Goal: Information Seeking & Learning: Learn about a topic

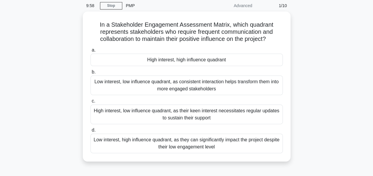
scroll to position [24, 0]
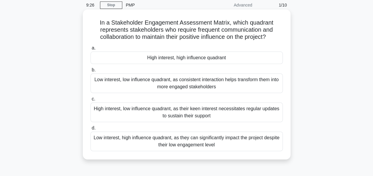
click at [150, 145] on div "Low interest, high influence quadrant, as they can significantly impact the pro…" at bounding box center [187, 142] width 193 height 20
click at [91, 130] on input "d. Low interest, high influence quadrant, as they can significantly impact the …" at bounding box center [91, 129] width 0 height 4
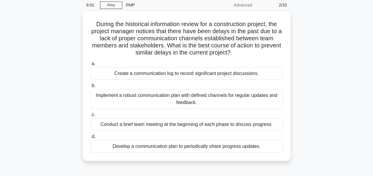
scroll to position [36, 0]
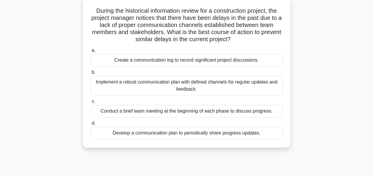
click at [122, 91] on div "Implement a robust communication plan with defined channels for regular updates…" at bounding box center [187, 86] width 193 height 20
click at [91, 75] on input "b. Implement a robust communication plan with defined channels for regular upda…" at bounding box center [91, 73] width 0 height 4
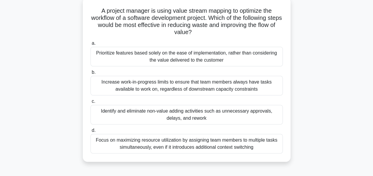
click at [116, 117] on div "Identify and eliminate non-value adding activities such as unnecessary approval…" at bounding box center [187, 115] width 193 height 20
click at [91, 104] on input "c. Identify and eliminate non-value adding activities such as unnecessary appro…" at bounding box center [91, 102] width 0 height 4
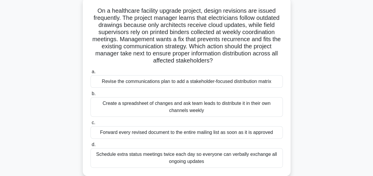
click at [106, 84] on div "Revise the communications plan to add a stakeholder-focused distribution matrix" at bounding box center [187, 81] width 193 height 12
click at [91, 74] on input "a. Revise the communications plan to add a stakeholder-focused distribution mat…" at bounding box center [91, 72] width 0 height 4
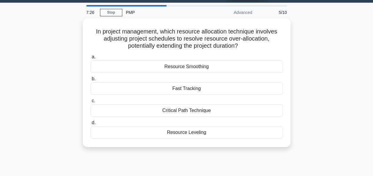
scroll to position [0, 0]
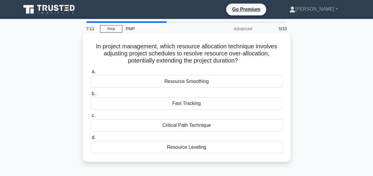
click at [147, 150] on div "Resource Leveling" at bounding box center [187, 147] width 193 height 12
click at [91, 140] on input "d. Resource Leveling" at bounding box center [91, 138] width 0 height 4
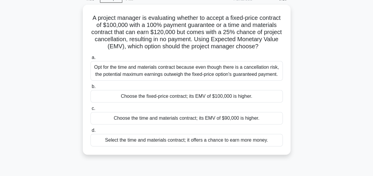
scroll to position [36, 0]
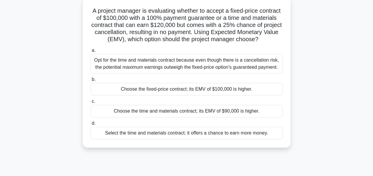
click at [106, 96] on div "Choose the fixed-price contract; its EMV of $100,000 is higher." at bounding box center [187, 89] width 193 height 12
click at [91, 82] on input "b. Choose the fixed-price contract; its EMV of $100,000 is higher." at bounding box center [91, 80] width 0 height 4
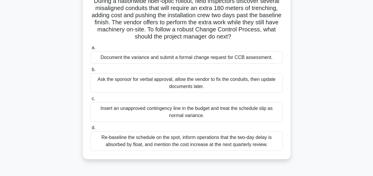
scroll to position [48, 0]
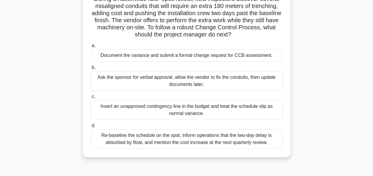
click at [111, 54] on div "Document the variance and submit a formal change request for CCB assessment." at bounding box center [187, 55] width 193 height 12
click at [91, 48] on input "a. Document the variance and submit a formal change request for CCB assessment." at bounding box center [91, 46] width 0 height 4
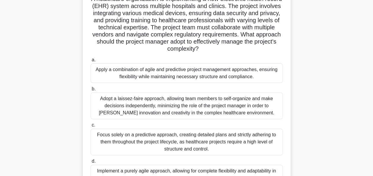
click at [105, 77] on div "Apply a combination of agile and predictive project management approaches, ensu…" at bounding box center [187, 74] width 193 height 20
click at [91, 62] on input "a. Apply a combination of agile and predictive project management approaches, e…" at bounding box center [91, 60] width 0 height 4
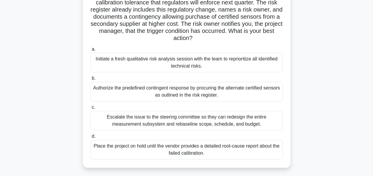
scroll to position [59, 0]
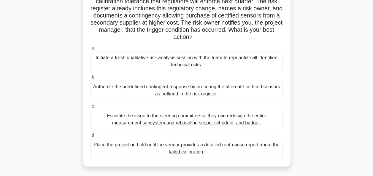
click at [127, 92] on div "Authorize the predefined contingent response by procuring the alternate certifi…" at bounding box center [187, 91] width 193 height 20
click at [91, 79] on input "b. Authorize the predefined contingent response by procuring the alternate cert…" at bounding box center [91, 77] width 0 height 4
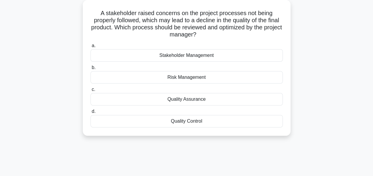
scroll to position [36, 0]
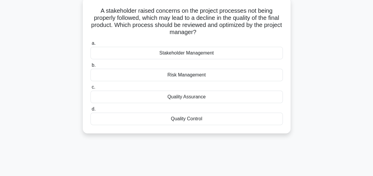
click at [135, 100] on div "Quality Assurance" at bounding box center [187, 97] width 193 height 12
click at [91, 89] on input "c. Quality Assurance" at bounding box center [91, 88] width 0 height 4
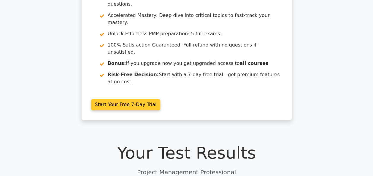
scroll to position [71, 0]
